Goal: Transaction & Acquisition: Purchase product/service

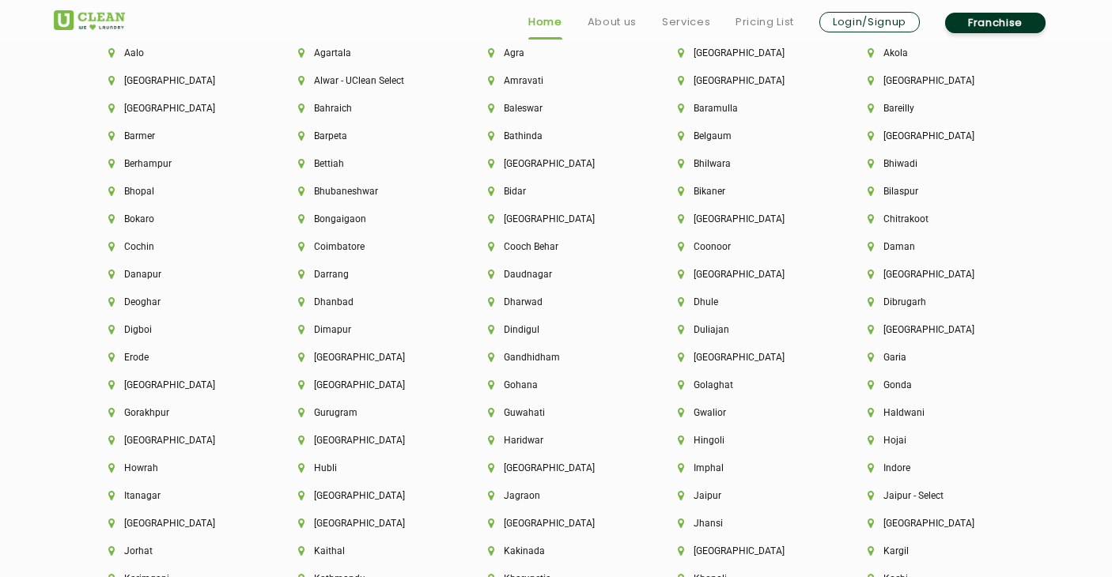
scroll to position [3468, 0]
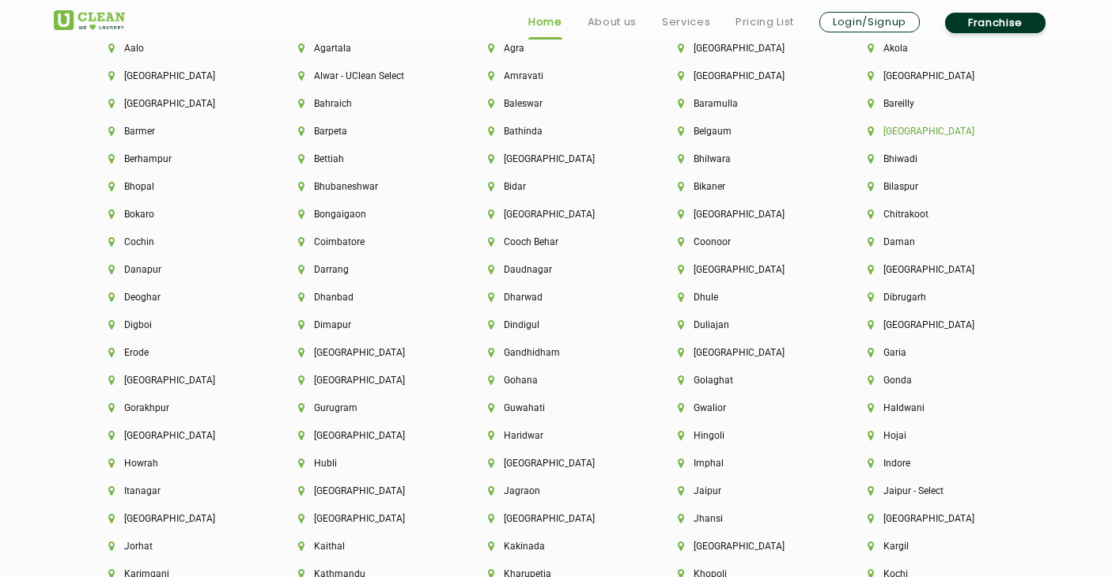
click at [905, 130] on li "[GEOGRAPHIC_DATA]" at bounding box center [935, 131] width 136 height 11
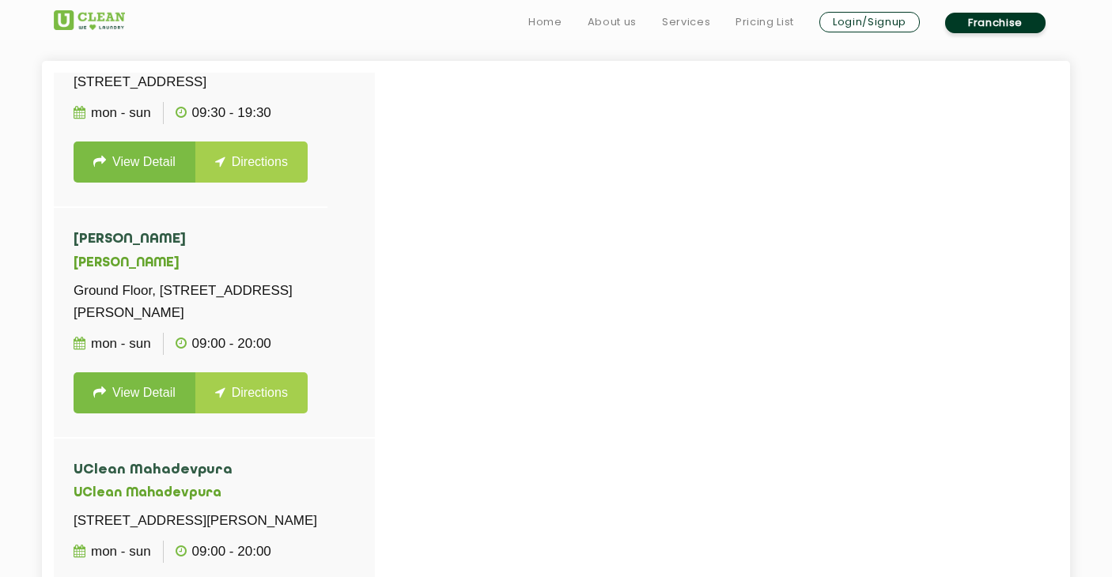
scroll to position [443, 0]
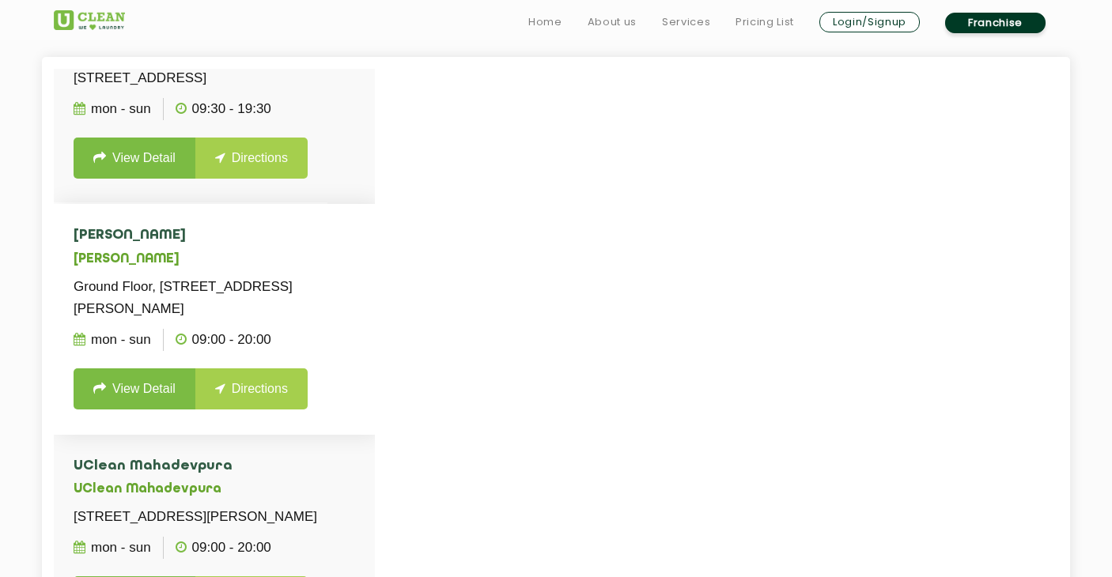
click at [145, 368] on link "View Detail" at bounding box center [135, 388] width 122 height 41
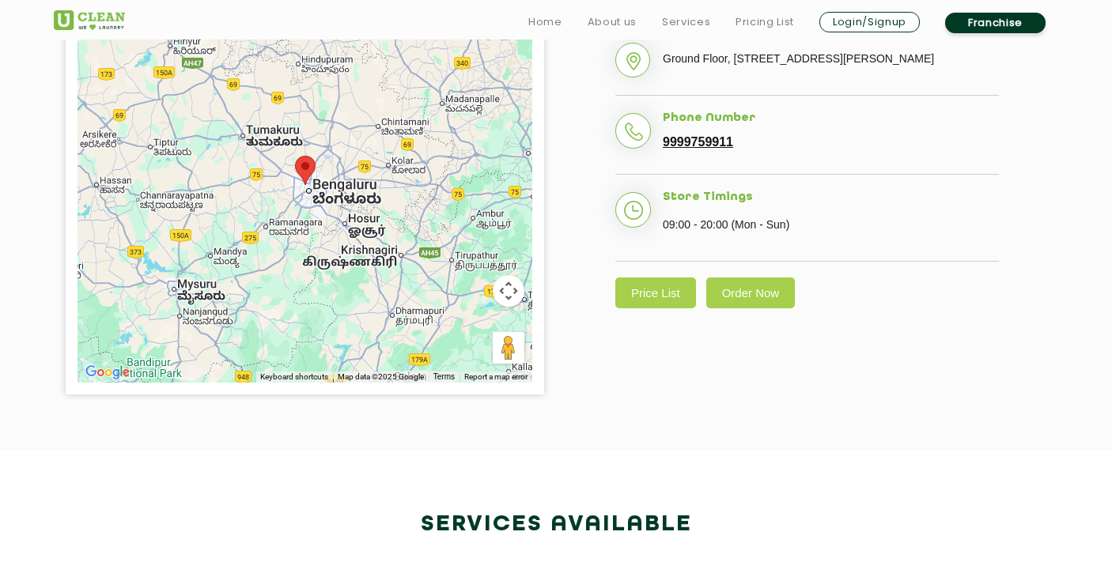
scroll to position [447, 0]
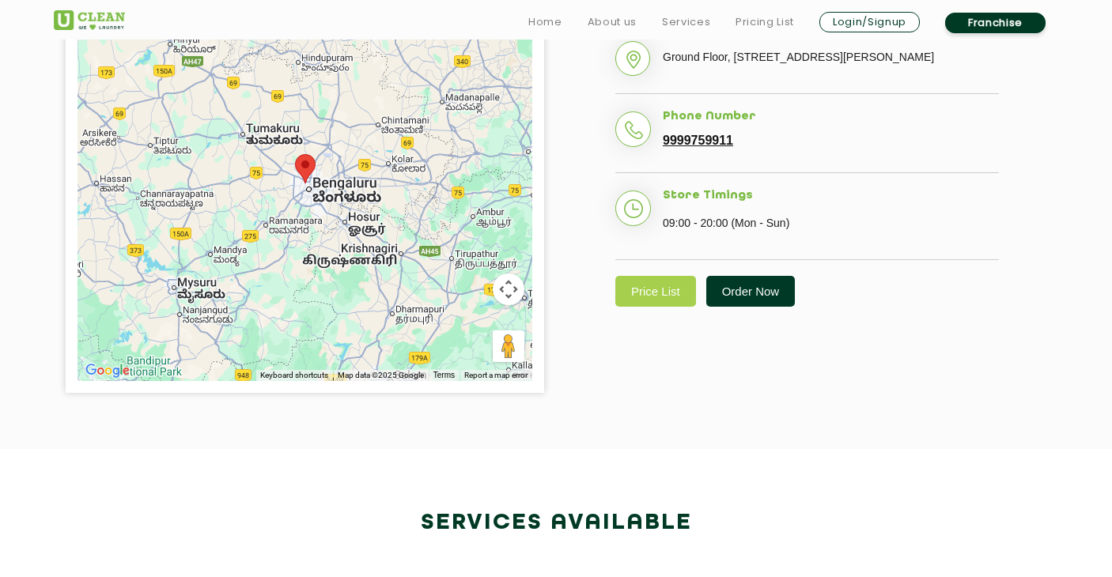
click at [751, 307] on link "Order Now" at bounding box center [750, 291] width 89 height 31
